Goal: Information Seeking & Learning: Learn about a topic

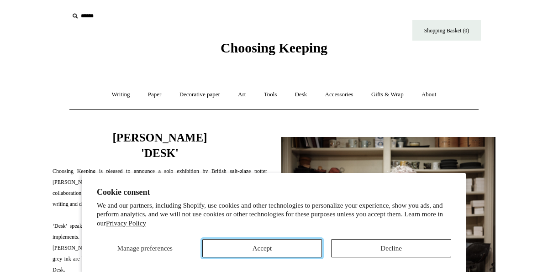
click at [306, 254] on button "Accept" at bounding box center [262, 248] width 120 height 18
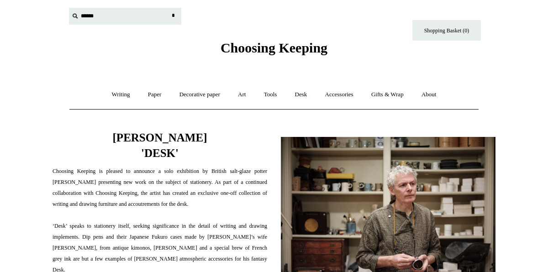
click at [83, 23] on input "text" at bounding box center [125, 16] width 112 height 17
type input "**********"
click at [169, 8] on input "*" at bounding box center [173, 16] width 9 height 16
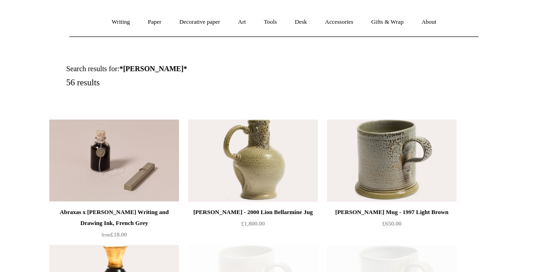
scroll to position [74, 0]
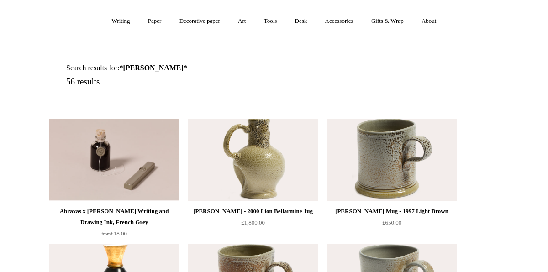
click at [230, 173] on img at bounding box center [253, 160] width 130 height 82
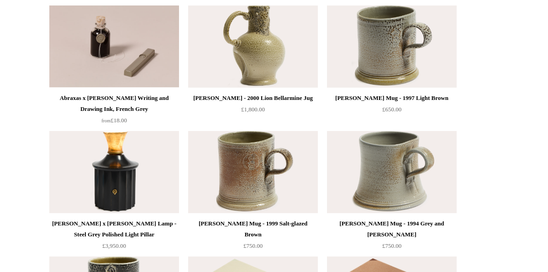
scroll to position [193, 0]
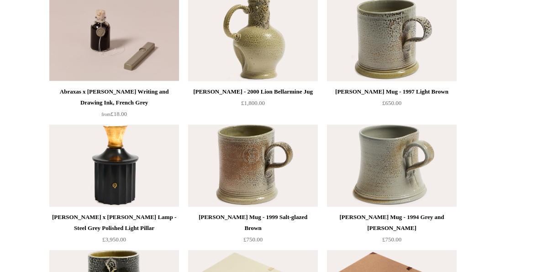
click at [239, 150] on img at bounding box center [253, 166] width 130 height 82
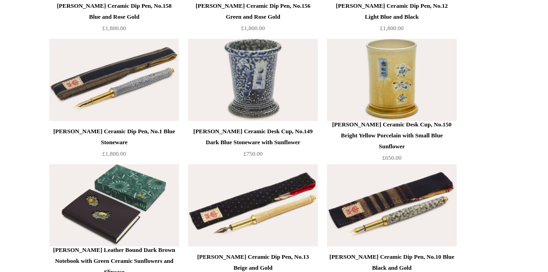
scroll to position [1915, 0]
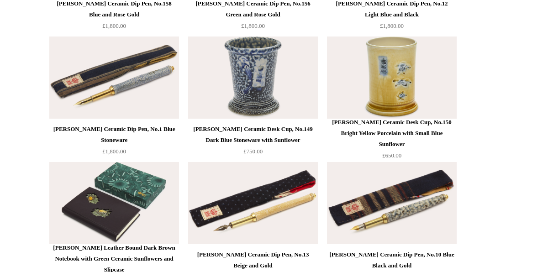
click at [291, 68] on img at bounding box center [253, 78] width 130 height 82
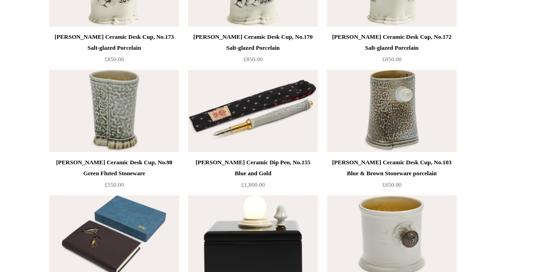
scroll to position [1373, 0]
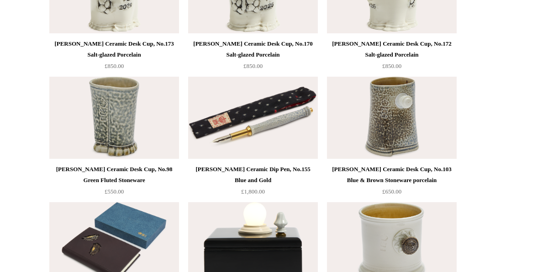
click at [439, 144] on img at bounding box center [392, 118] width 130 height 82
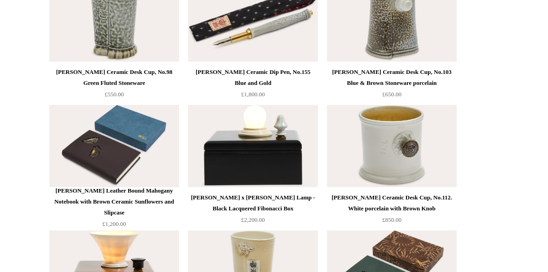
scroll to position [1472, 0]
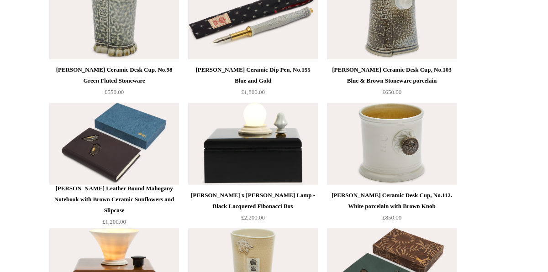
click at [127, 151] on img at bounding box center [114, 144] width 130 height 82
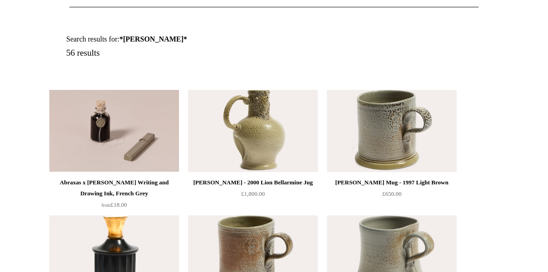
scroll to position [103, 0]
click at [241, 147] on img at bounding box center [253, 131] width 130 height 82
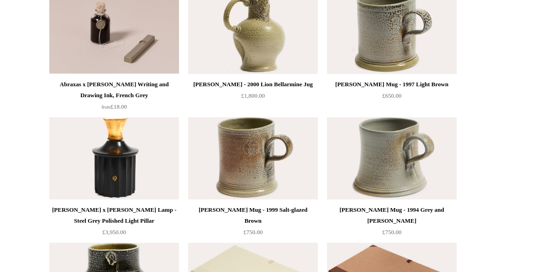
scroll to position [204, 0]
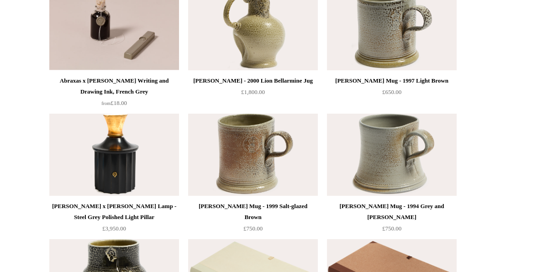
click at [248, 175] on img at bounding box center [253, 155] width 130 height 82
click at [392, 147] on img at bounding box center [392, 155] width 130 height 82
click at [383, 76] on div "Steve Harrison Mug - 1997 Light Brown" at bounding box center [392, 80] width 125 height 11
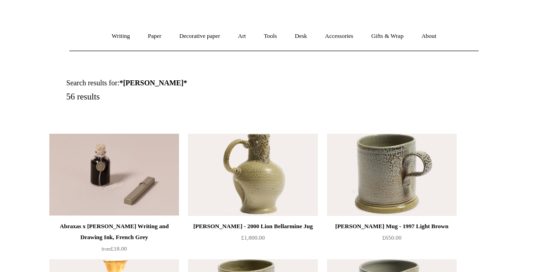
scroll to position [4, 0]
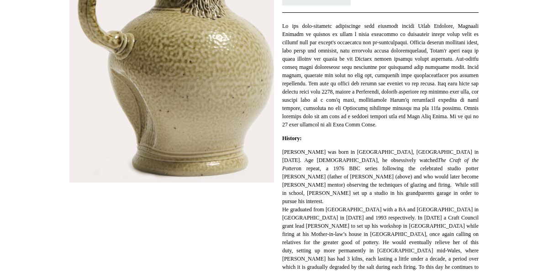
scroll to position [218, 0]
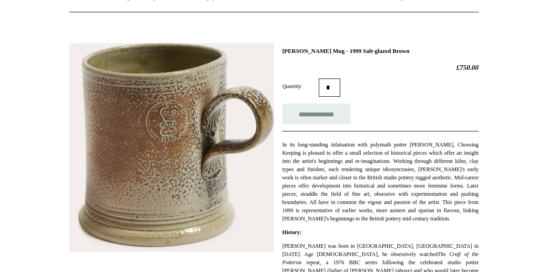
scroll to position [99, 0]
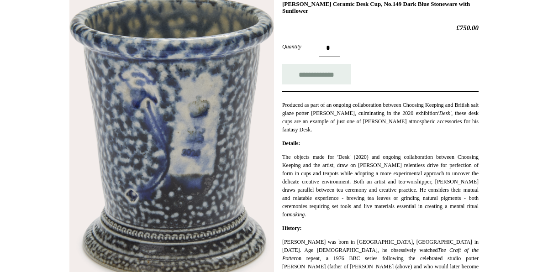
scroll to position [142, 0]
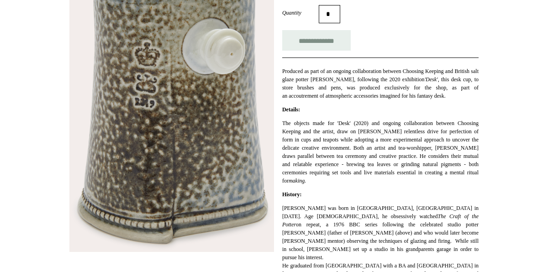
scroll to position [179, 0]
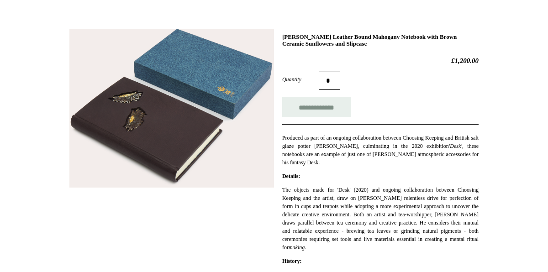
scroll to position [112, 0]
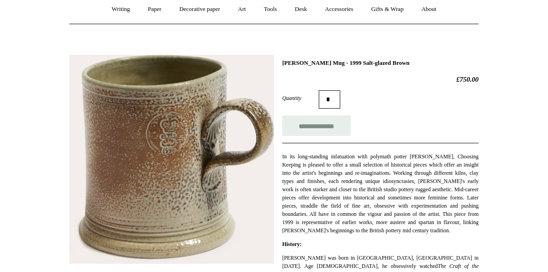
scroll to position [87, 0]
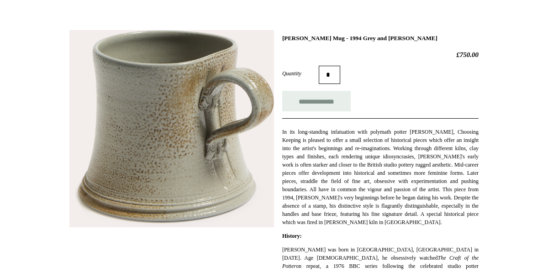
scroll to position [111, 0]
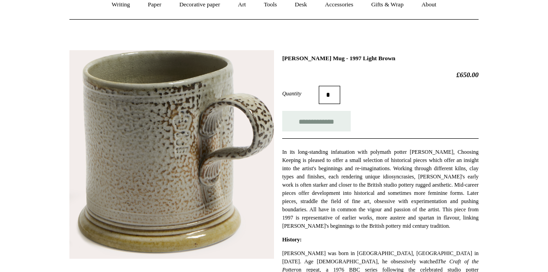
scroll to position [92, 0]
